Goal: Transaction & Acquisition: Purchase product/service

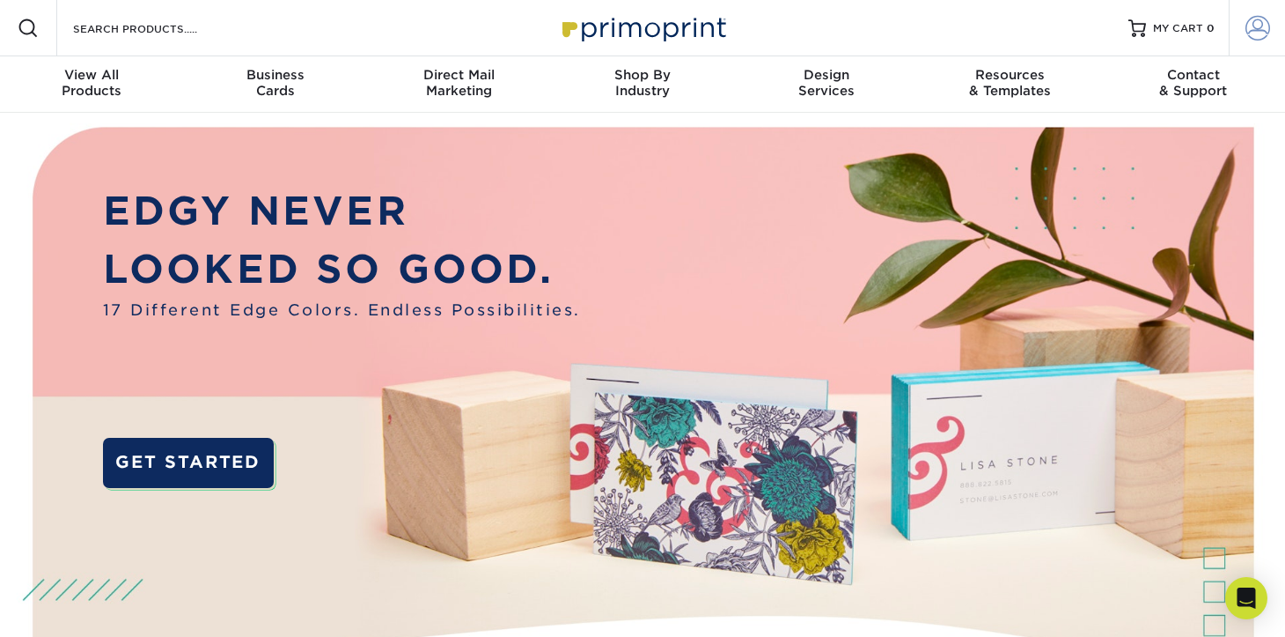
click at [1244, 27] on link "Account" at bounding box center [1257, 28] width 56 height 56
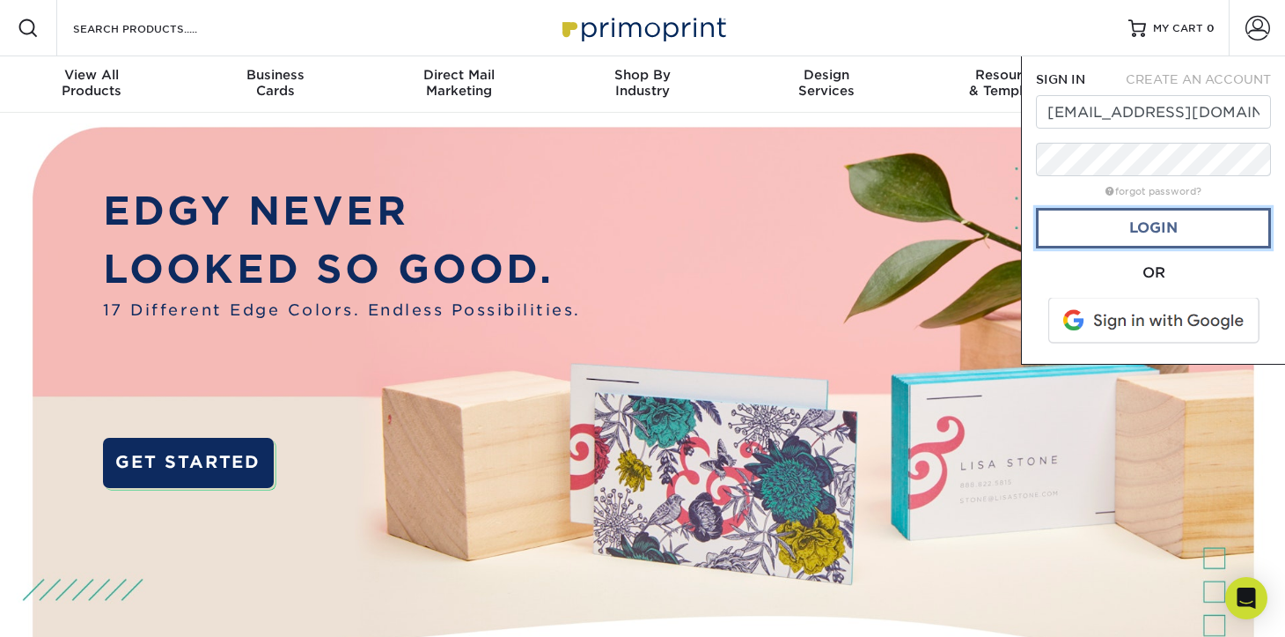
click at [1203, 229] on link "Login" at bounding box center [1153, 228] width 235 height 40
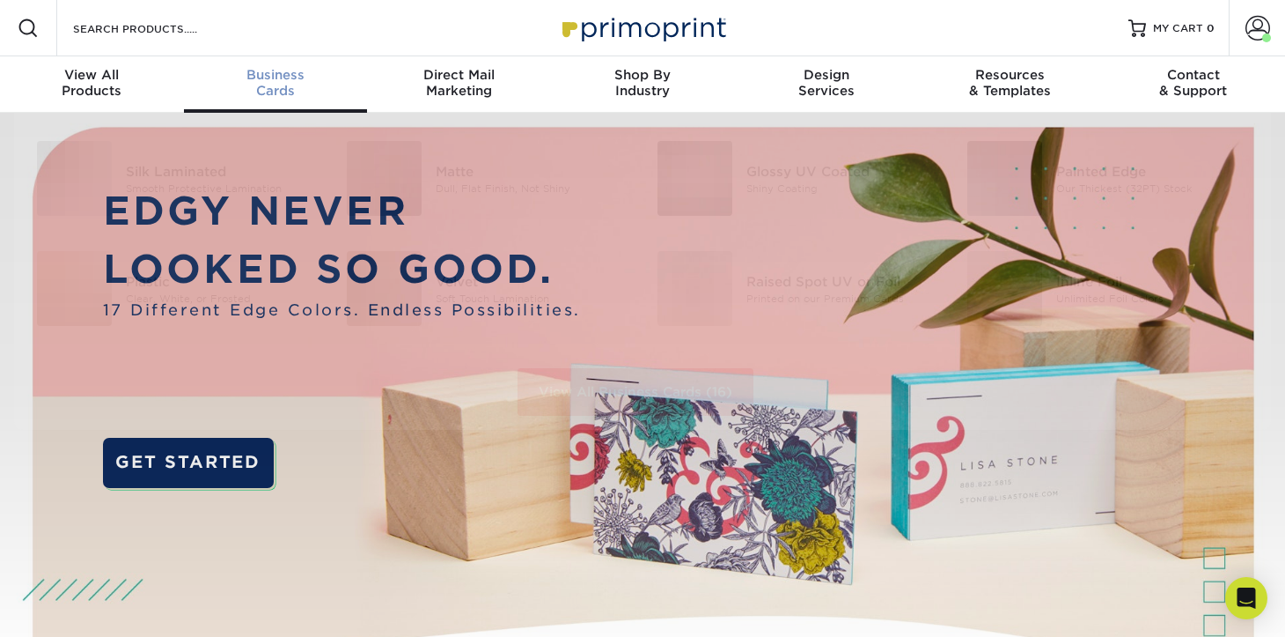
click at [293, 56] on link "Business Cards" at bounding box center [276, 84] width 184 height 56
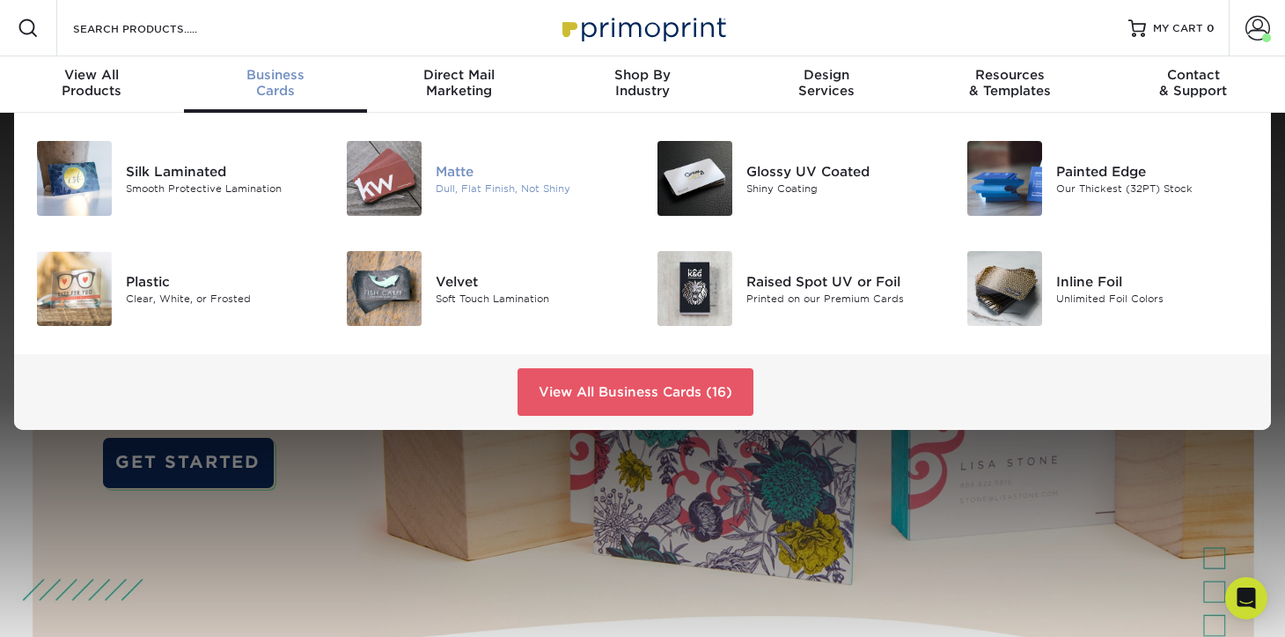
click at [517, 191] on div "Dull, Flat Finish, Not Shiny" at bounding box center [533, 187] width 194 height 15
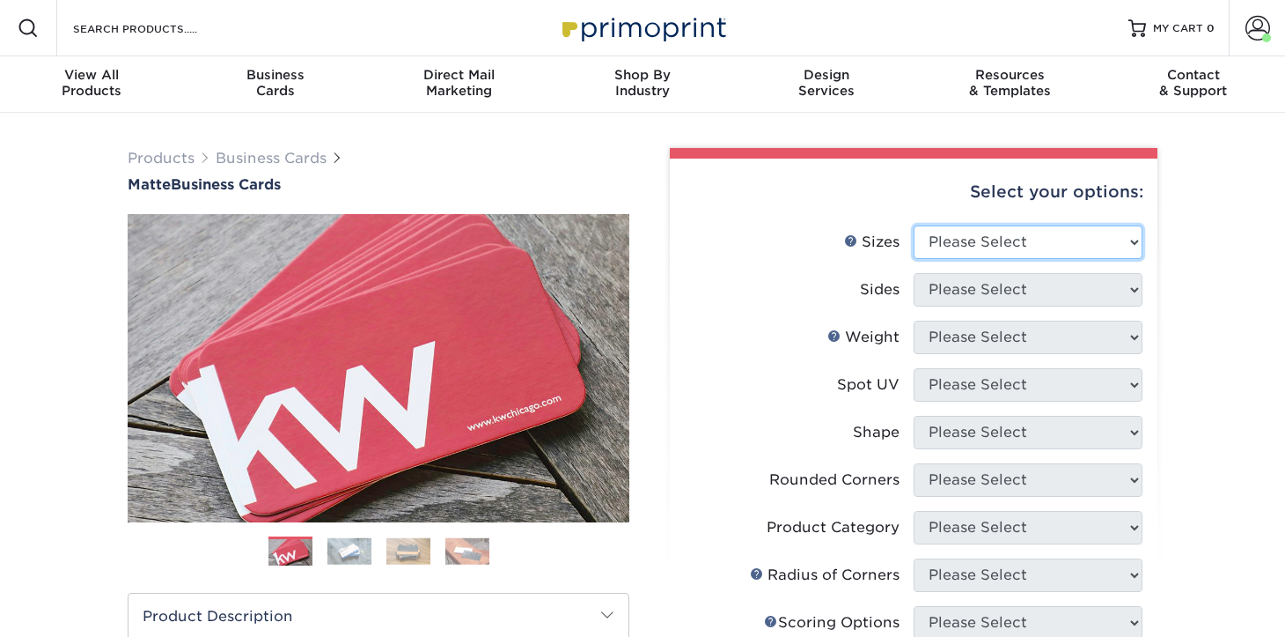
click at [1068, 246] on select "Please Select 1.5" x 3.5" - Mini 1.75" x 3.5" - Mini 2" x 2" - Square 2" x 3" -…" at bounding box center [1028, 241] width 229 height 33
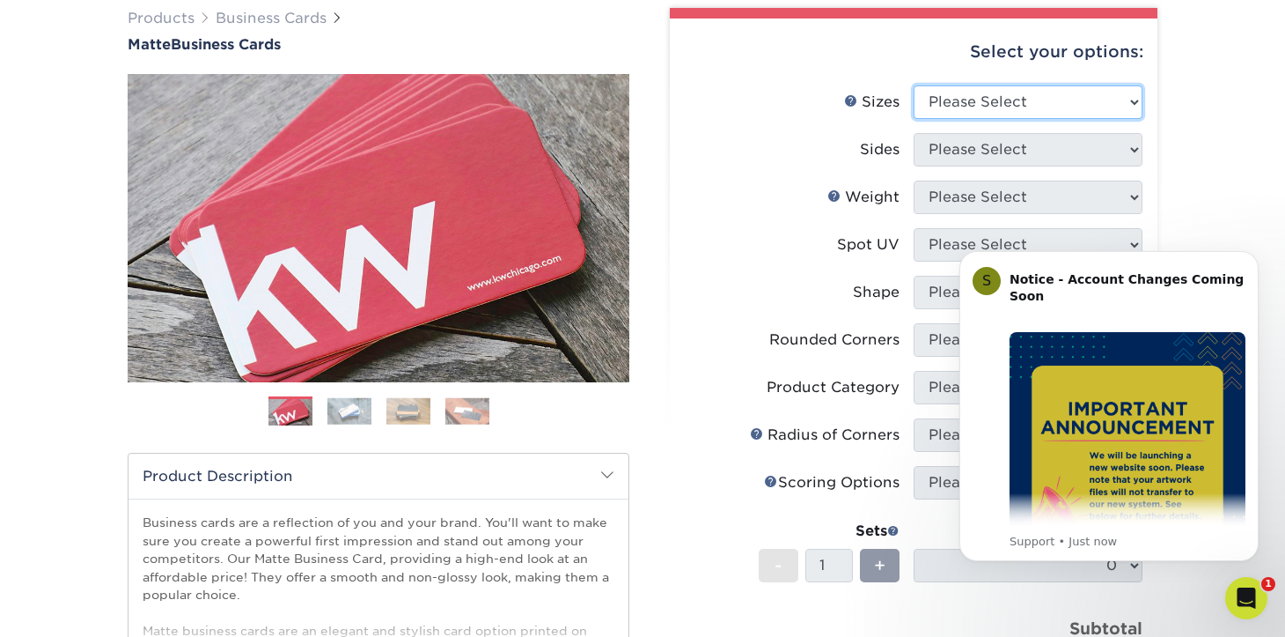
scroll to position [143, 0]
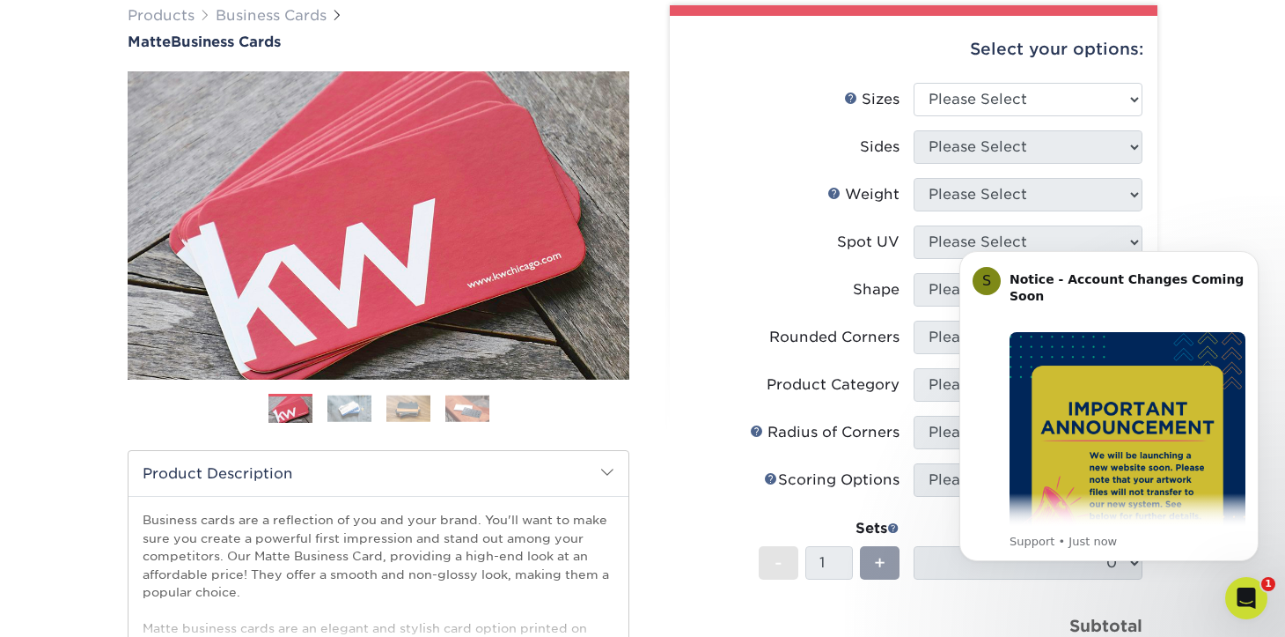
click html "S Notice - Account Changes Coming Soon ​ Past Order Files Will Not Transfer: Wh…"
